Goal: Complete application form

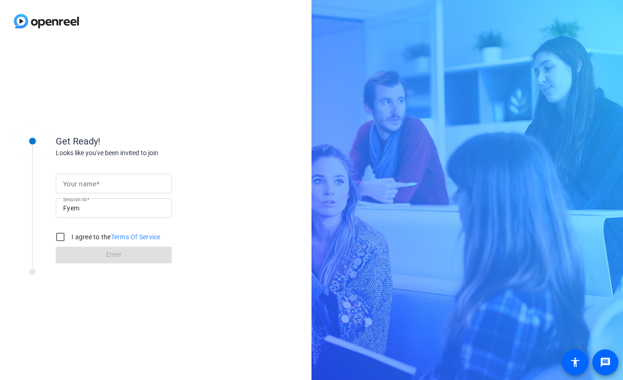
click at [70, 182] on mat-label "Your name" at bounding box center [79, 183] width 33 height 7
click at [70, 182] on input "Your name" at bounding box center [113, 183] width 101 height 11
type input "[PERSON_NAME]"
click at [243, 134] on div "Get Ready! Looks like you've been invited to join Your name David Woodruff Sess…" at bounding box center [155, 210] width 311 height 337
click at [60, 236] on input "I agree to the Terms Of Service" at bounding box center [60, 236] width 19 height 19
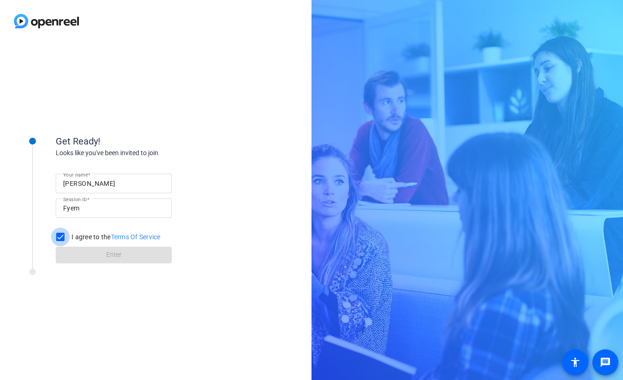
checkbox input "true"
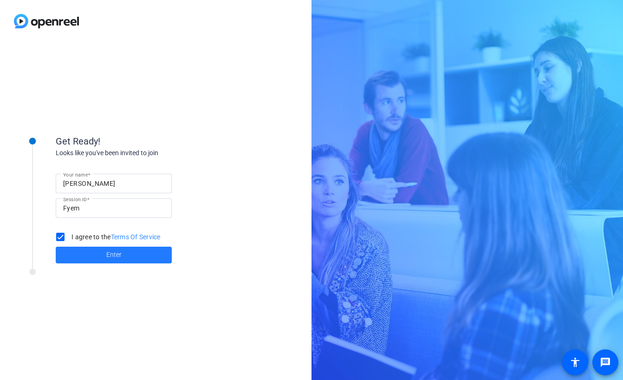
click at [111, 251] on span "Enter" at bounding box center [113, 255] width 15 height 10
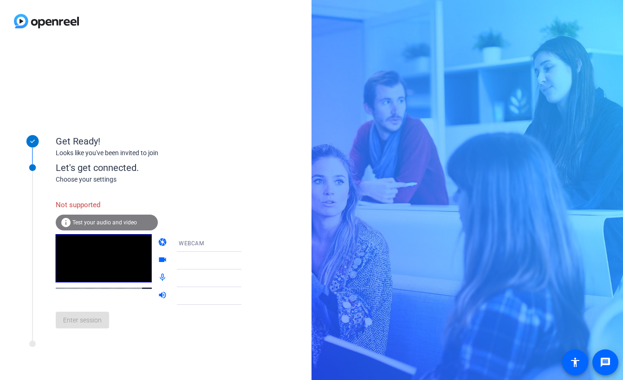
click at [108, 219] on span "Test your audio and video" at bounding box center [104, 222] width 64 height 6
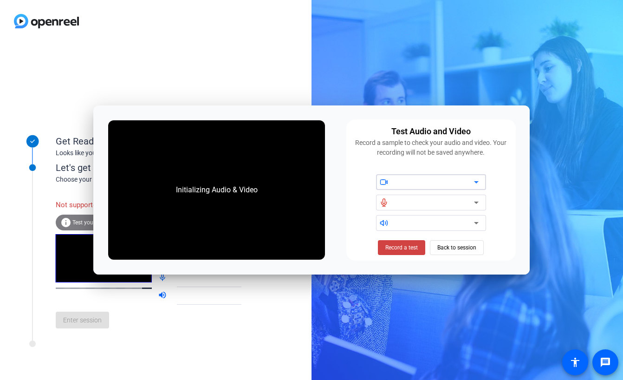
click at [475, 181] on icon at bounding box center [476, 182] width 5 height 2
click at [474, 181] on icon at bounding box center [475, 181] width 11 height 11
click at [477, 223] on icon at bounding box center [475, 222] width 11 height 11
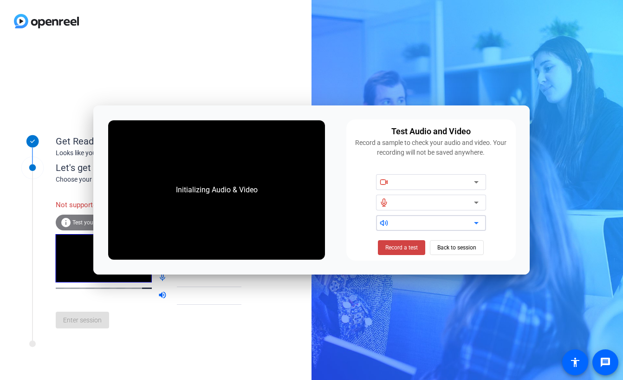
click at [476, 202] on icon at bounding box center [476, 202] width 5 height 2
click at [399, 247] on span "Record a test" at bounding box center [401, 247] width 32 height 8
click at [411, 249] on span "Record a test" at bounding box center [401, 247] width 32 height 8
click at [455, 246] on span "Back to session" at bounding box center [456, 247] width 39 height 18
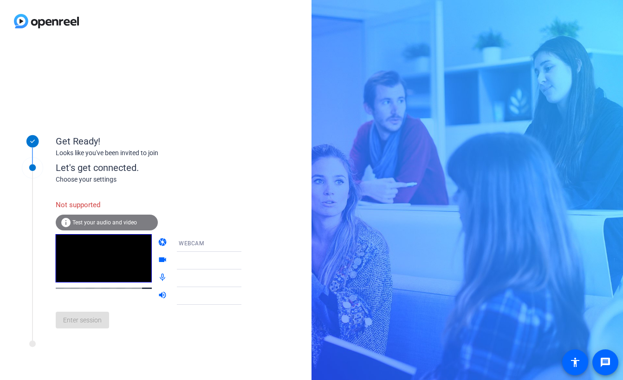
click at [66, 220] on mat-icon "info" at bounding box center [65, 222] width 11 height 11
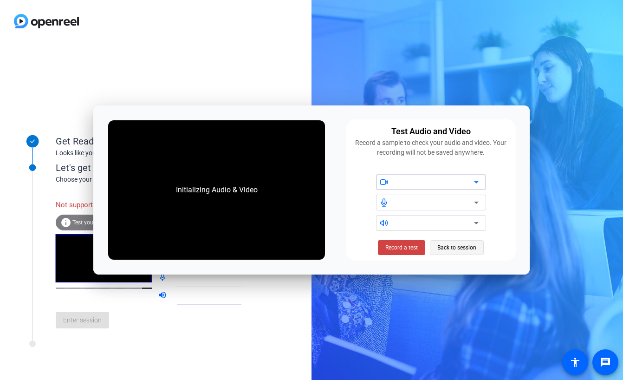
click at [456, 248] on span "Back to session" at bounding box center [456, 247] width 39 height 18
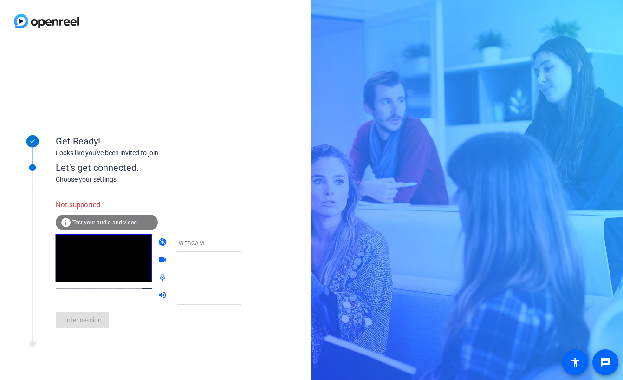
click at [248, 260] on icon at bounding box center [250, 260] width 5 height 2
click at [245, 262] on icon at bounding box center [250, 260] width 11 height 11
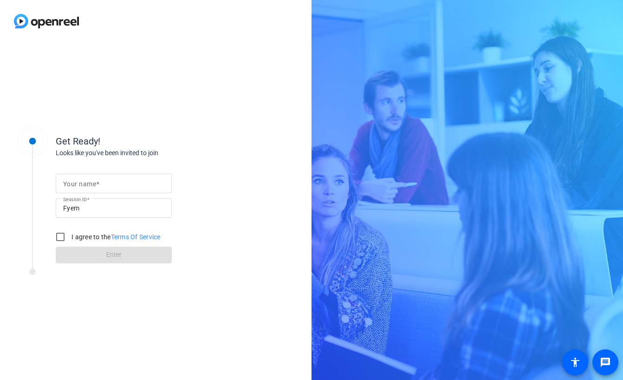
click at [88, 182] on mat-label "Your name" at bounding box center [79, 183] width 33 height 7
click at [88, 182] on input "Your name" at bounding box center [113, 183] width 101 height 11
type input "[PERSON_NAME]"
click at [60, 238] on input "I agree to the Terms Of Service" at bounding box center [60, 236] width 19 height 19
checkbox input "true"
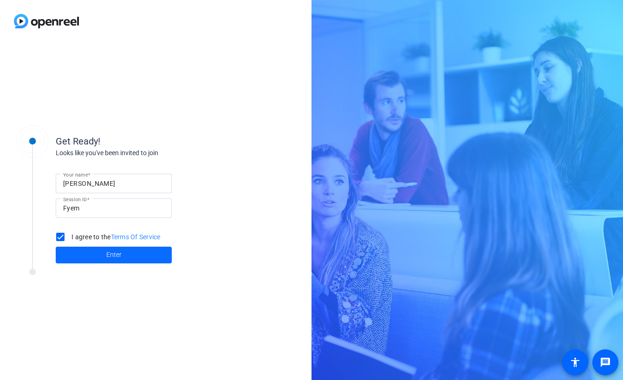
click at [114, 253] on span "Enter" at bounding box center [113, 255] width 15 height 10
